Goal: Task Accomplishment & Management: Complete application form

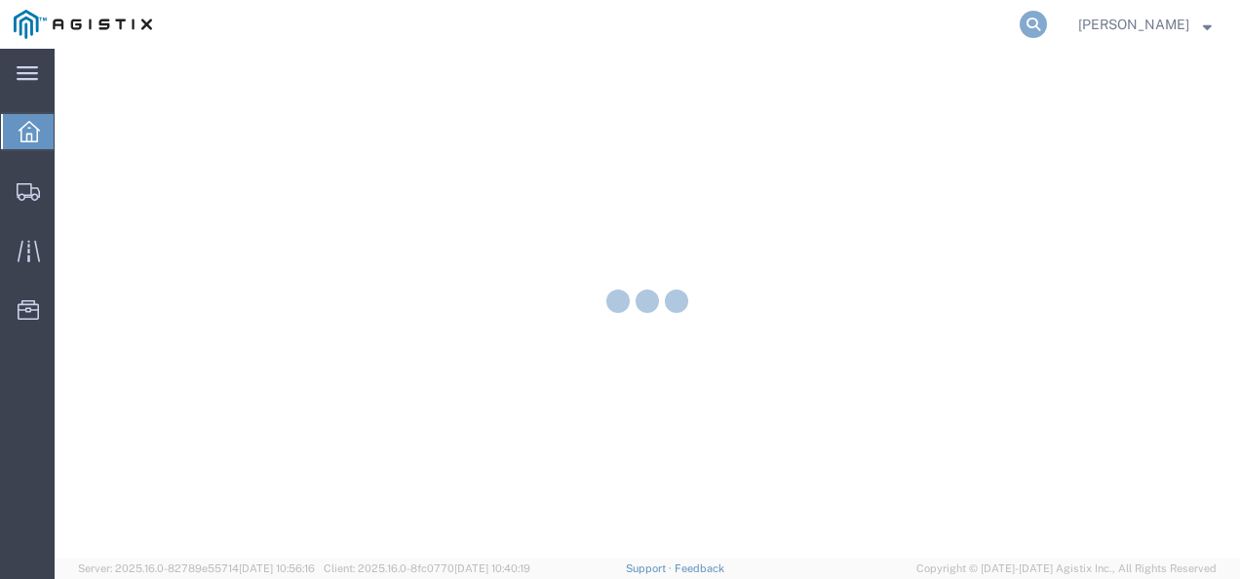
click at [1047, 27] on icon at bounding box center [1032, 24] width 27 height 27
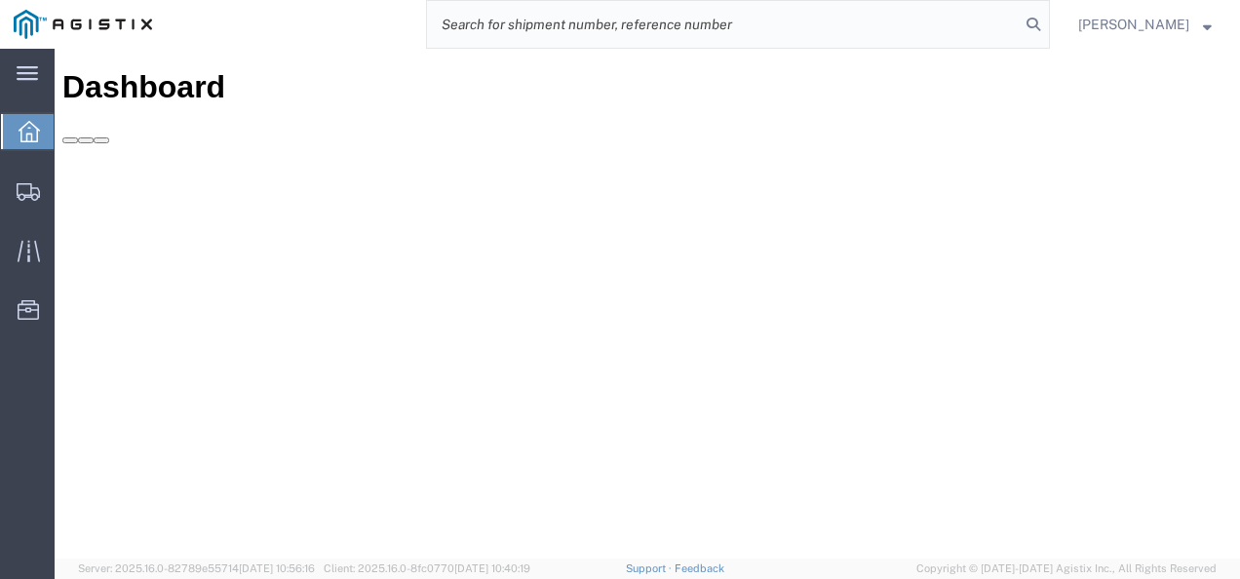
paste input "56454446"
type input "56454446"
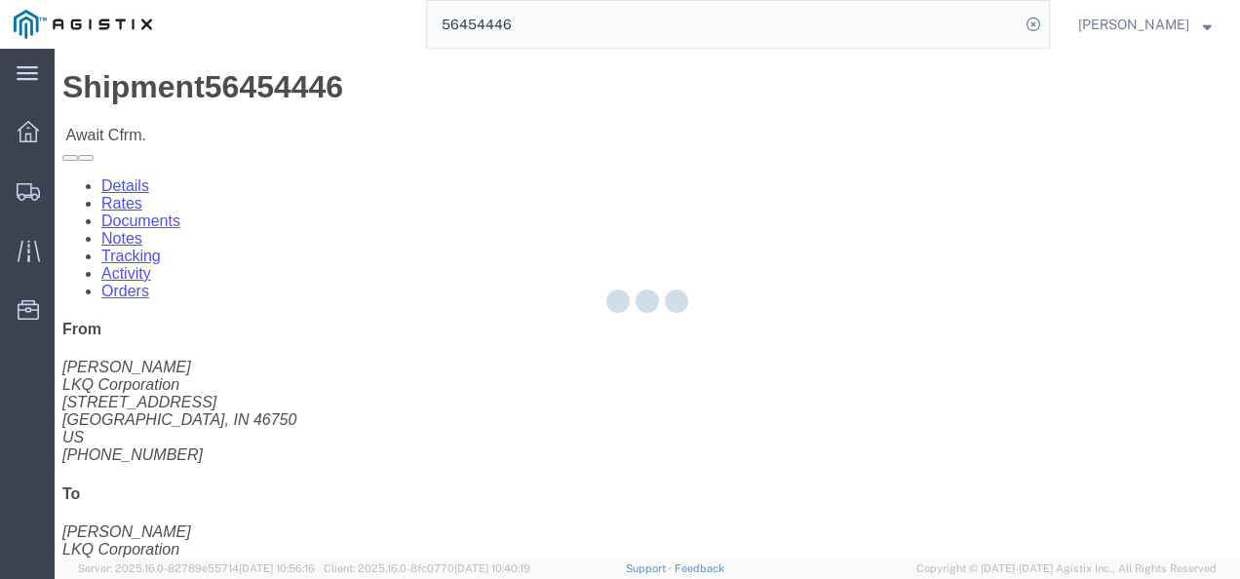
click at [587, 346] on div at bounding box center [647, 304] width 1185 height 510
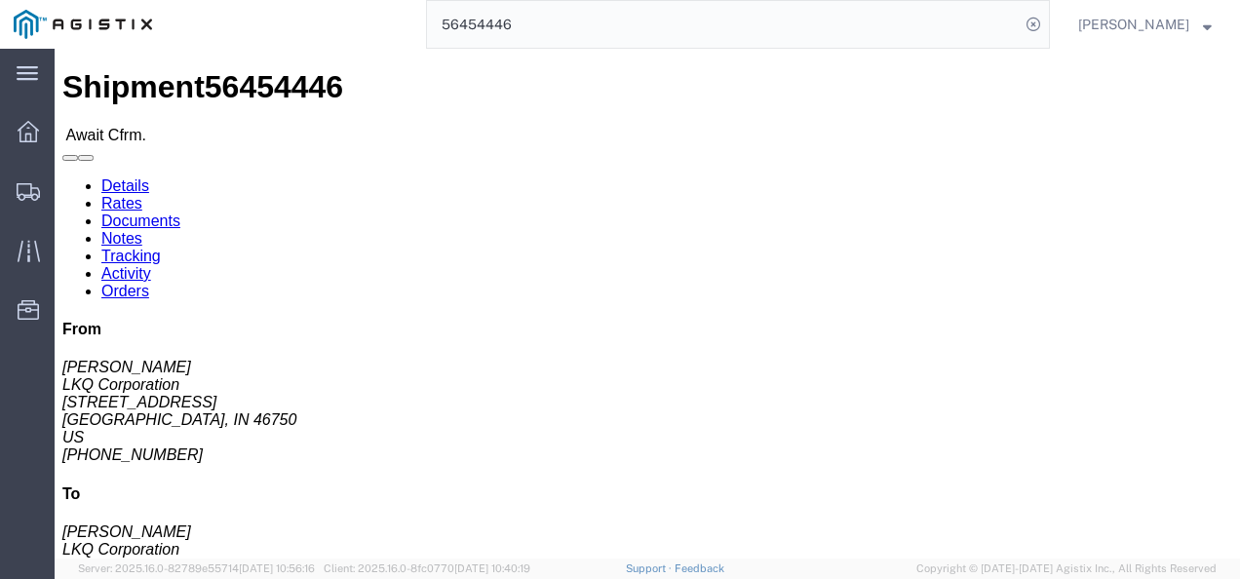
click link "Rates"
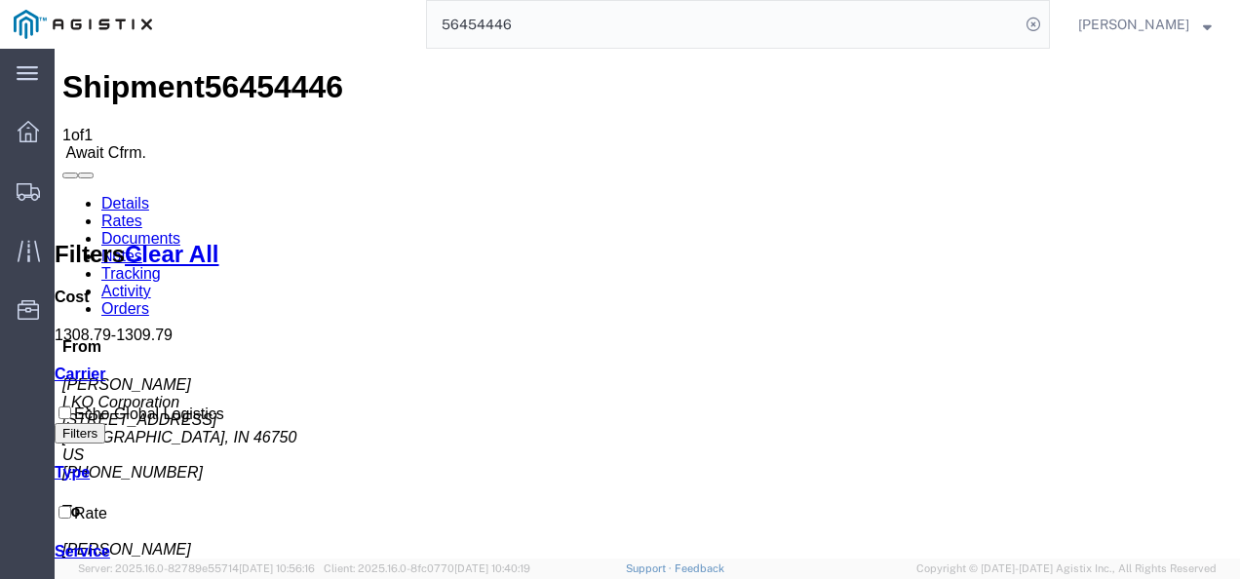
drag, startPoint x: 655, startPoint y: 374, endPoint x: 343, endPoint y: 230, distance: 343.6
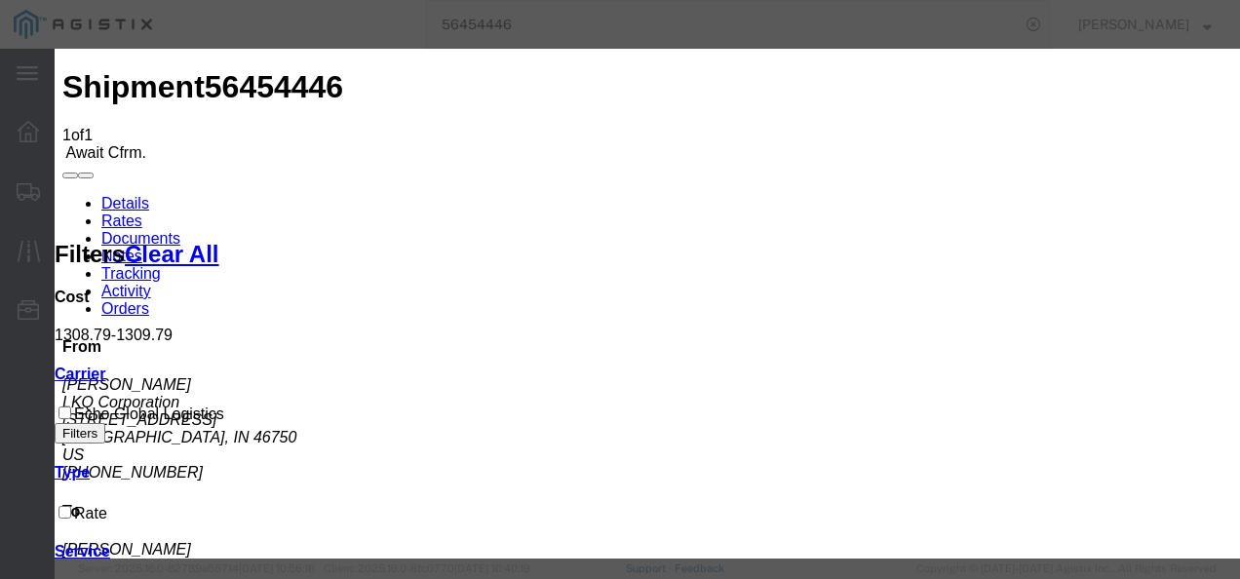
type input "21983u2983798"
type input "87932872987"
type input "987219372198"
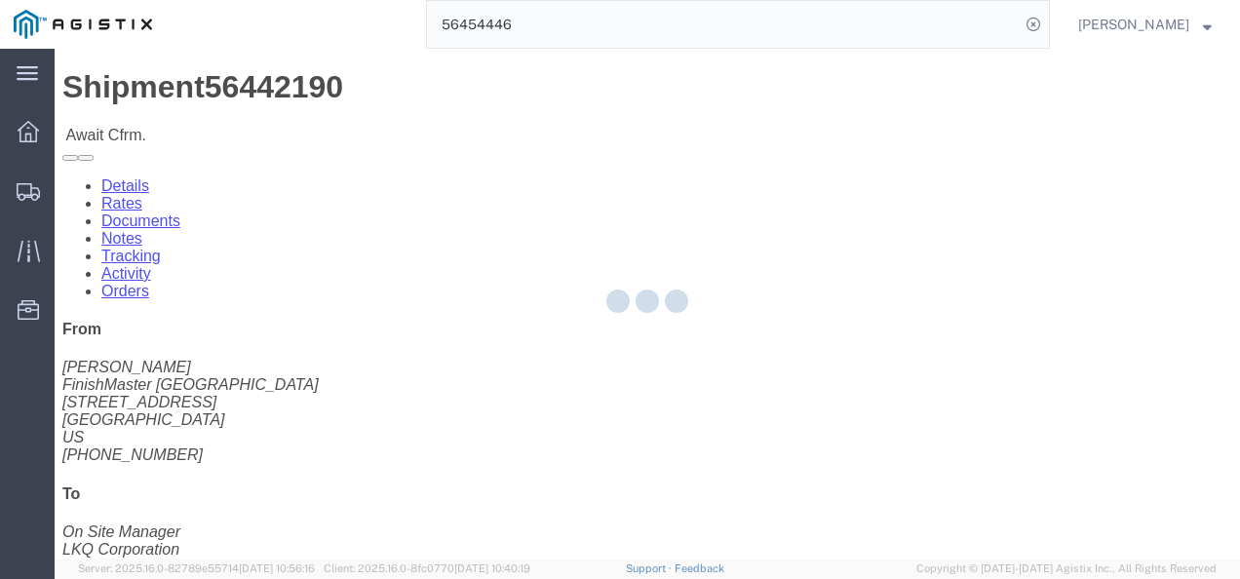
drag, startPoint x: 483, startPoint y: 407, endPoint x: 372, endPoint y: 294, distance: 158.5
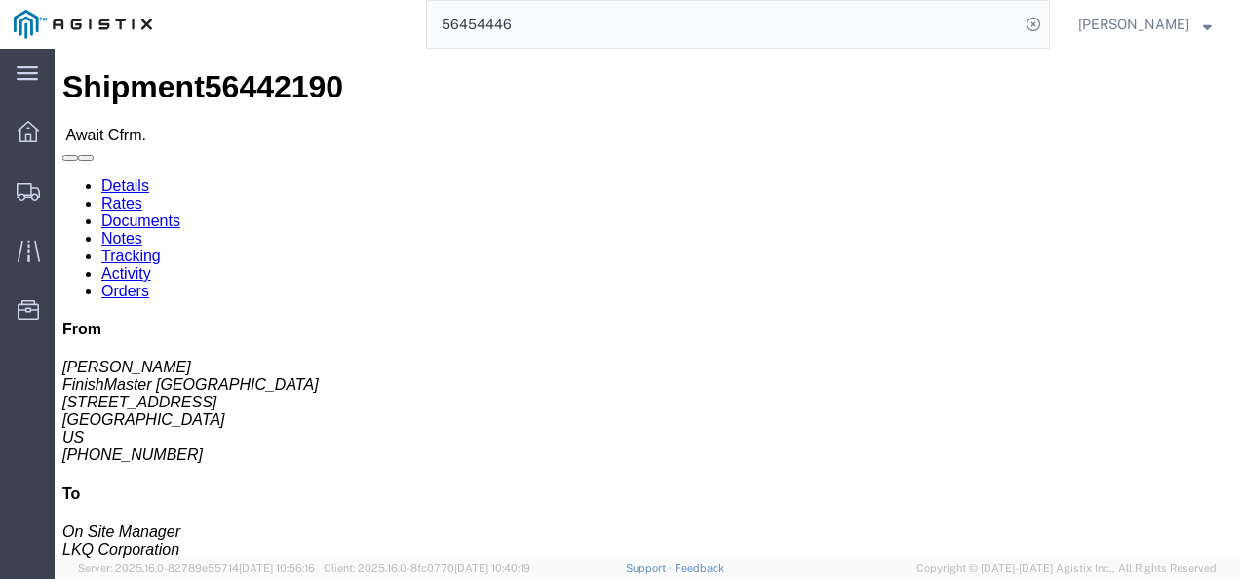
click link "Rates"
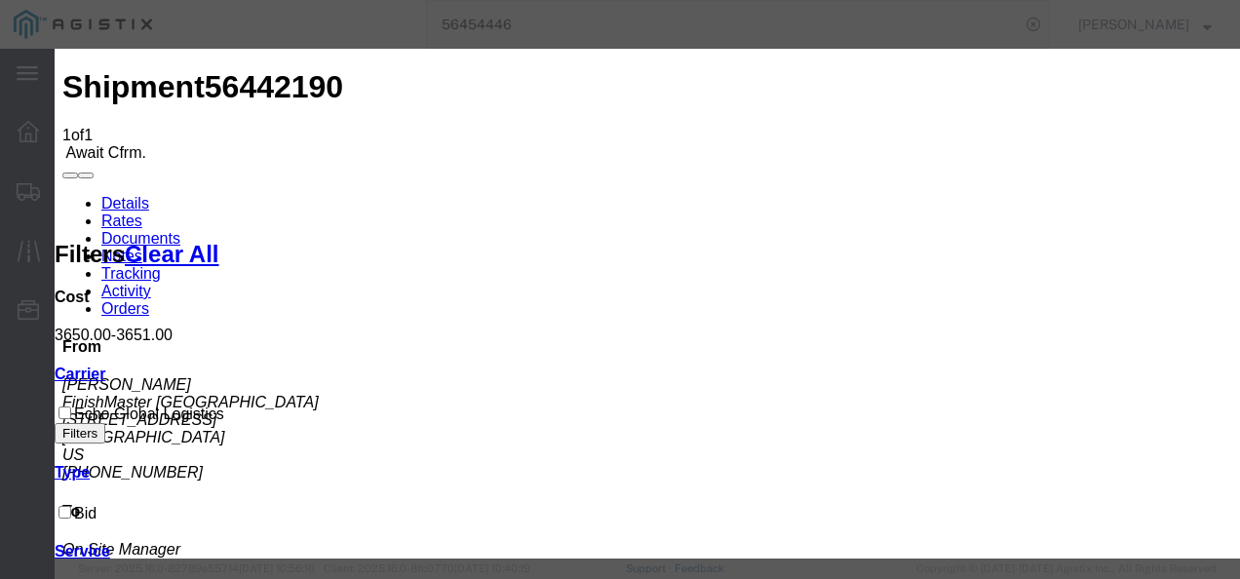
type input "12983792139832987"
type input "7219837298987"
type input "9872139821387"
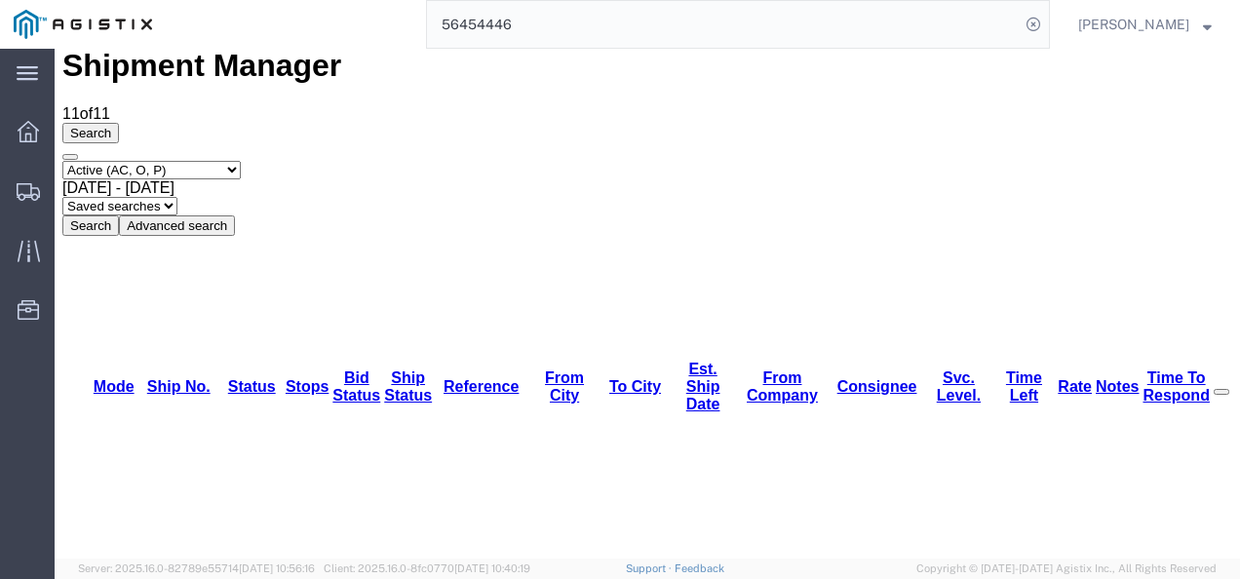
scroll to position [0, 0]
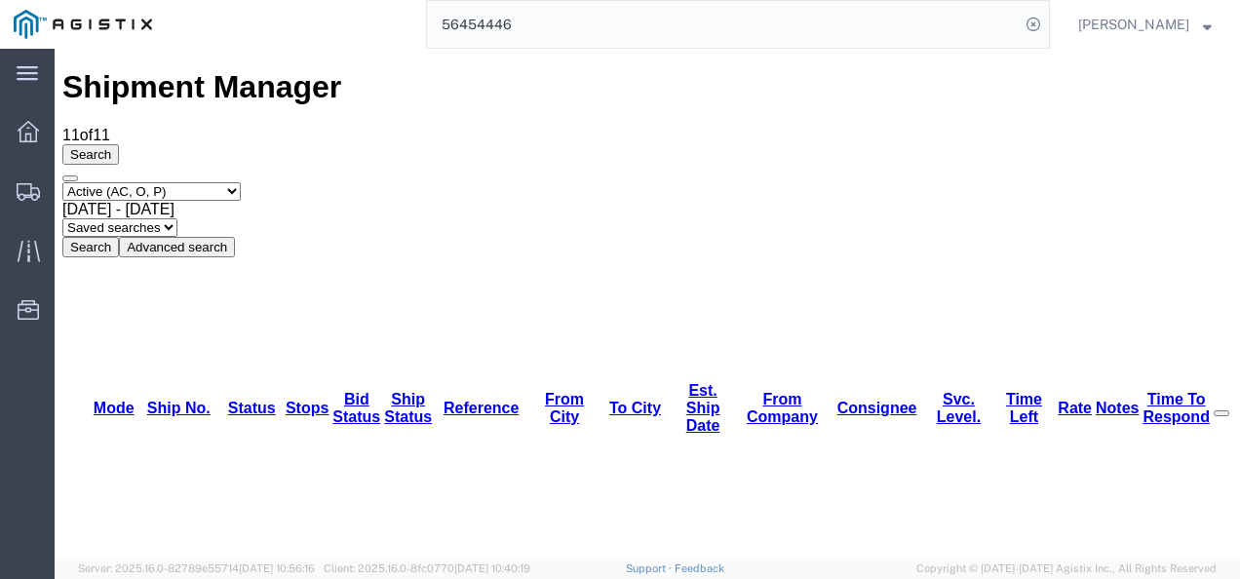
click at [576, 16] on input "56454446" at bounding box center [723, 24] width 593 height 47
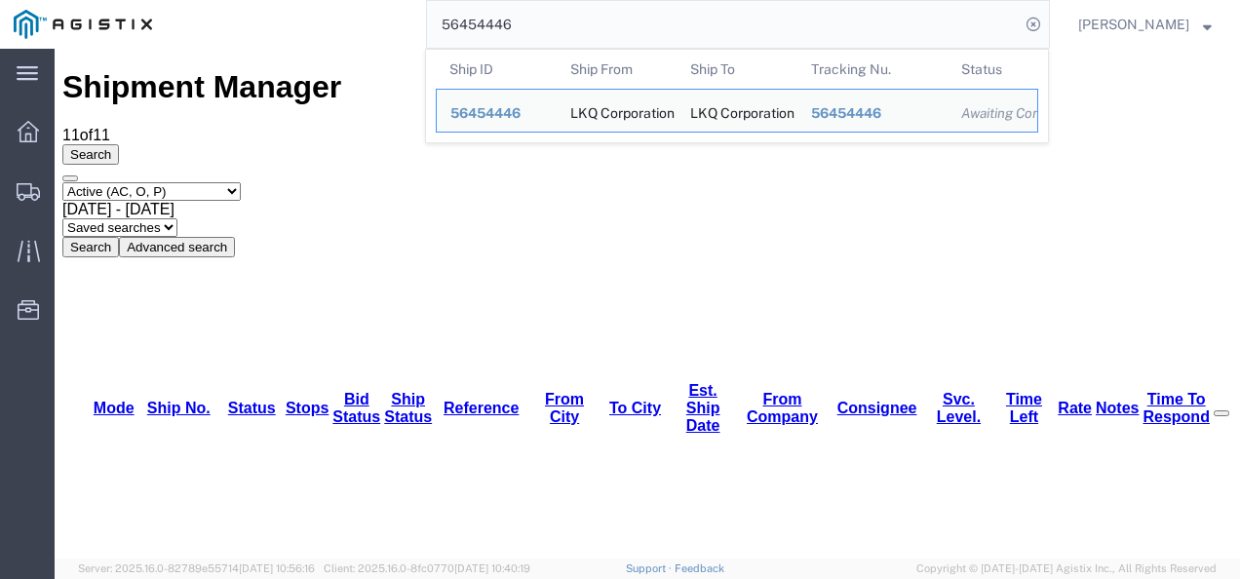
click at [564, 25] on input "56454446" at bounding box center [723, 24] width 593 height 47
click at [563, 25] on input "56454446" at bounding box center [723, 24] width 593 height 47
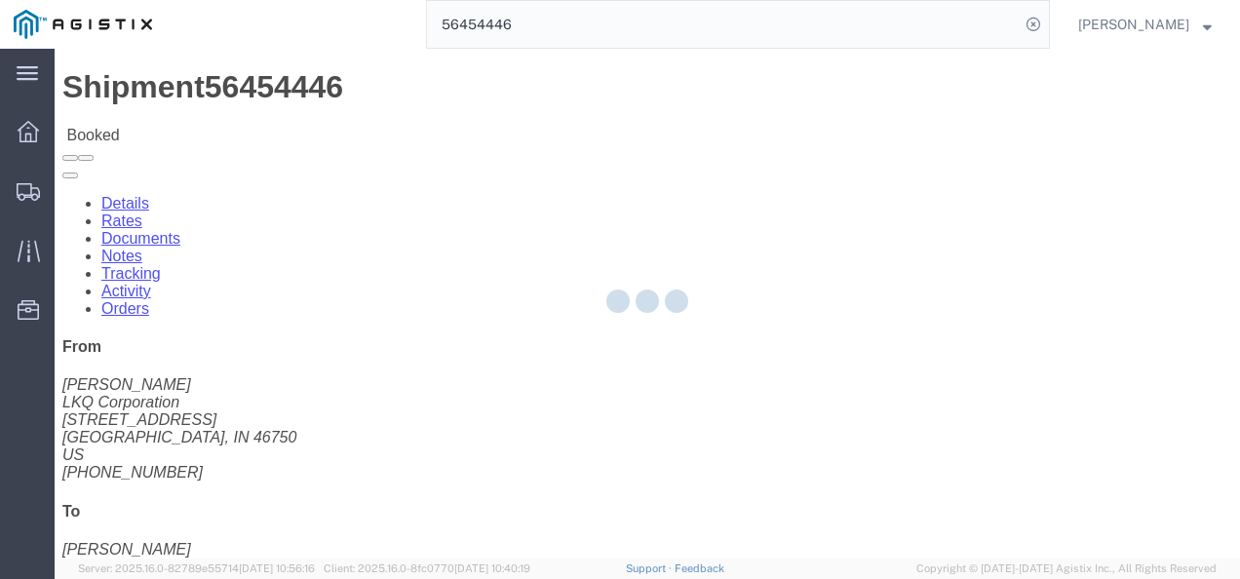
click at [506, 341] on div at bounding box center [647, 304] width 1185 height 510
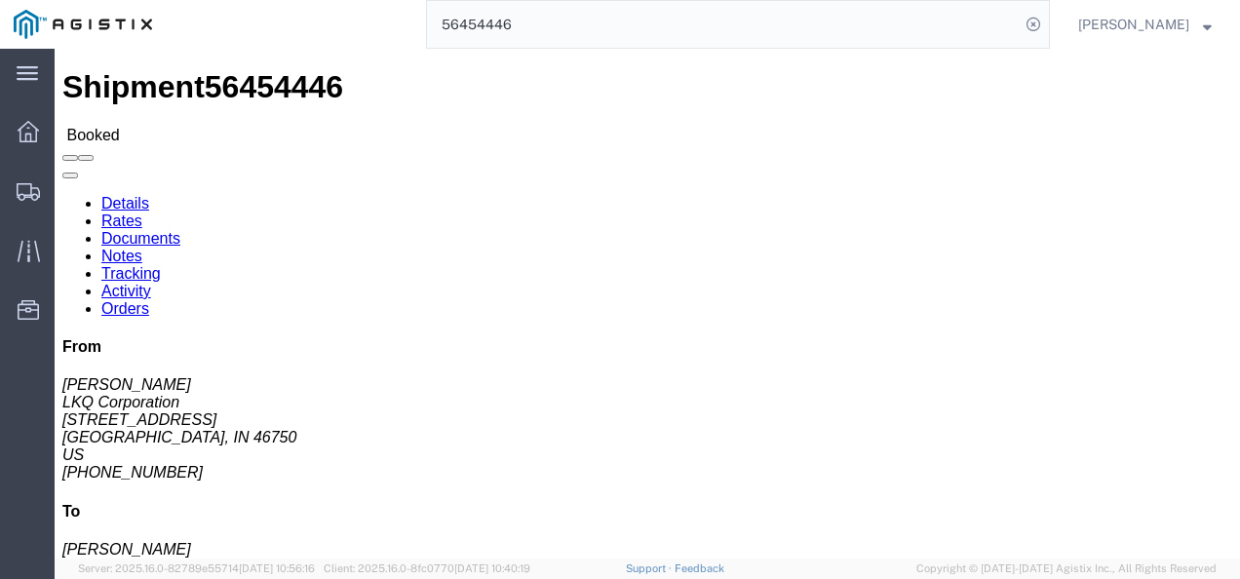
click link "Rates"
